Goal: Task Accomplishment & Management: Use online tool/utility

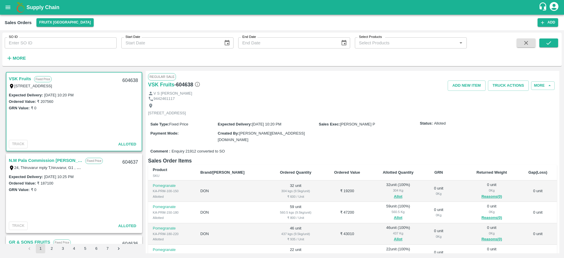
click at [44, 41] on input "SO ID" at bounding box center [61, 42] width 112 height 11
paste input "31/08/2025 Green Spices 604655"
type input "31/08/2025 Green Spices 604655"
type input "604109"
click at [551, 46] on icon "submit" at bounding box center [549, 43] width 6 height 6
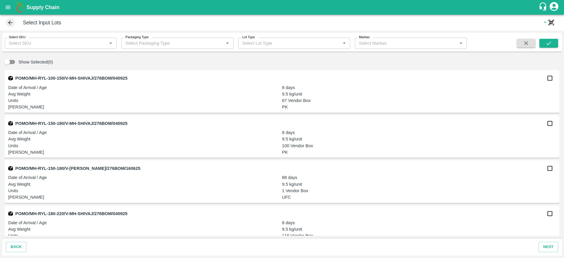
scroll to position [3043, 0]
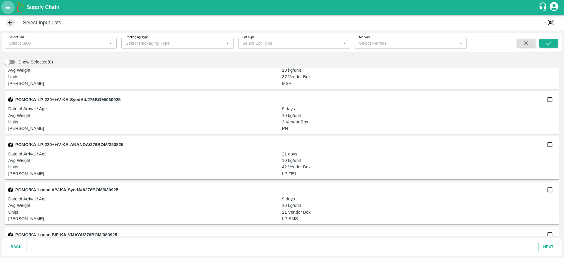
click at [11, 8] on icon "open drawer" at bounding box center [8, 7] width 6 height 6
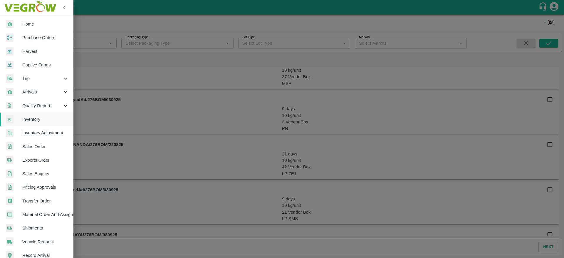
click at [46, 97] on div "Arrivals" at bounding box center [36, 92] width 73 height 14
click at [49, 118] on span "DC Arrivals" at bounding box center [48, 119] width 42 height 6
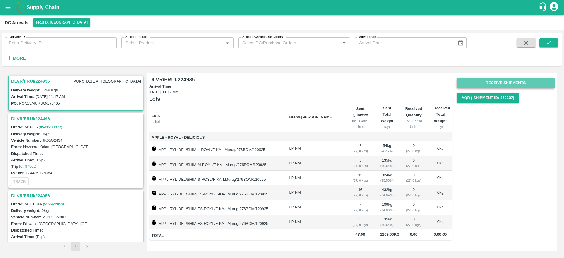
click at [526, 83] on button "Receive Shipments" at bounding box center [506, 83] width 98 height 10
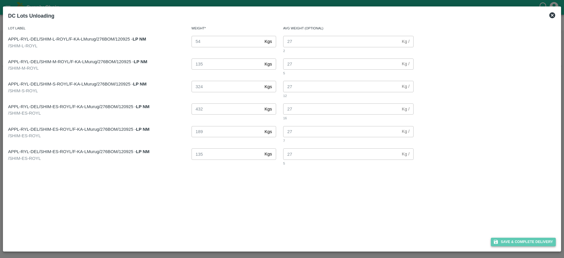
click at [525, 243] on button "Save & Complete Delivery" at bounding box center [523, 242] width 65 height 9
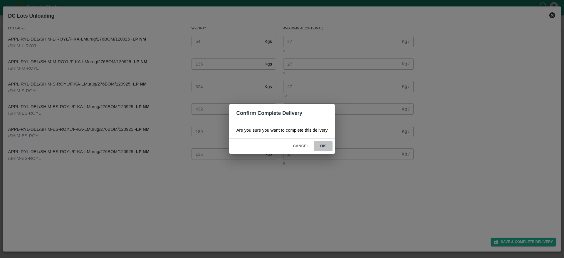
click at [324, 146] on button "ok" at bounding box center [323, 146] width 19 height 10
